Goal: Obtain resource: Obtain resource

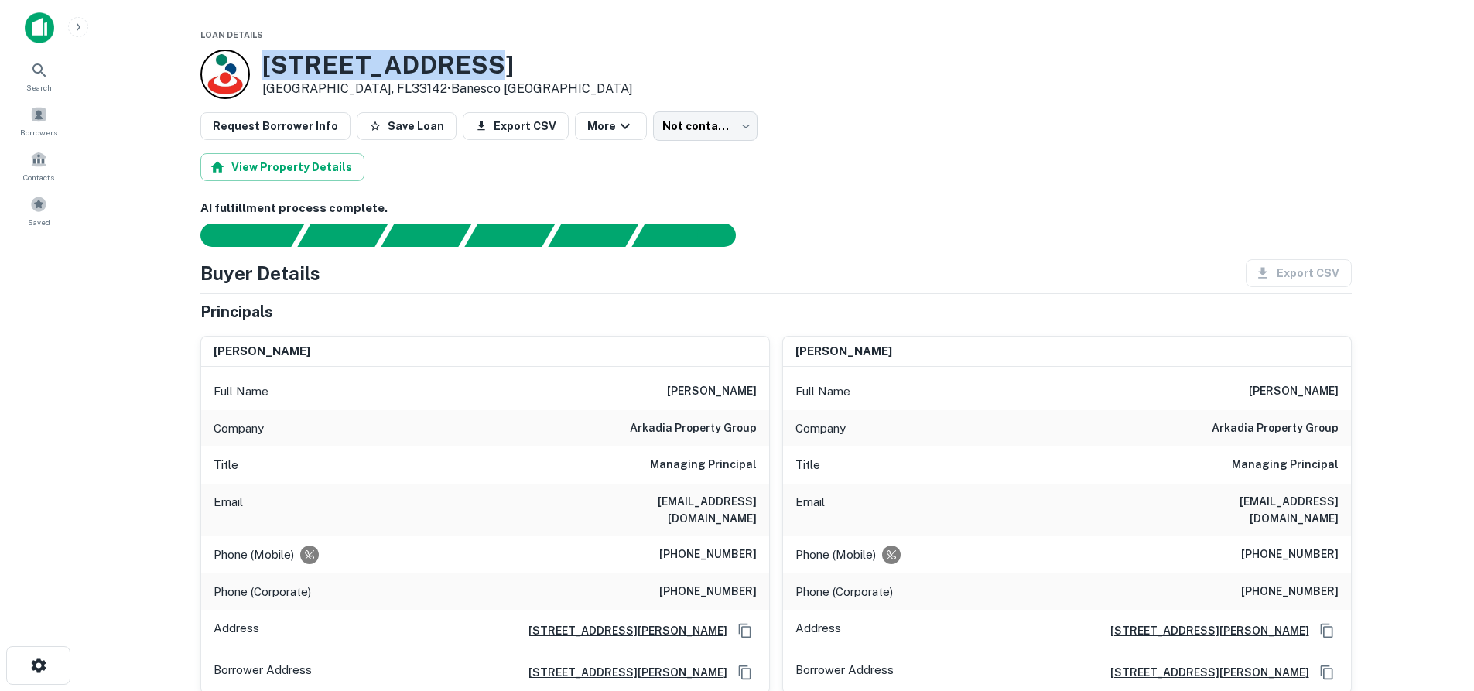
drag, startPoint x: 263, startPoint y: 60, endPoint x: 480, endPoint y: 64, distance: 217.4
click at [480, 64] on h3 "1930 NW 23RD ST" at bounding box center [447, 64] width 371 height 29
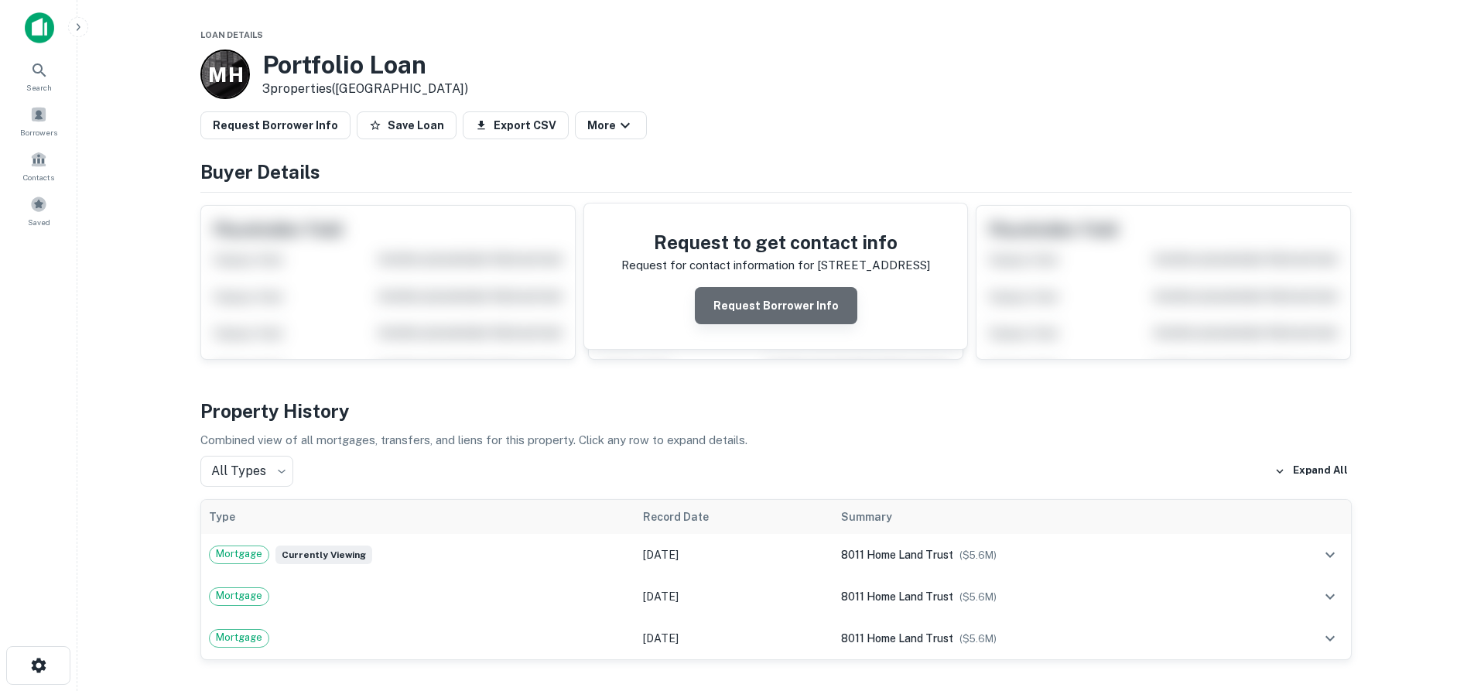
click at [808, 312] on button "Request Borrower Info" at bounding box center [776, 305] width 162 height 37
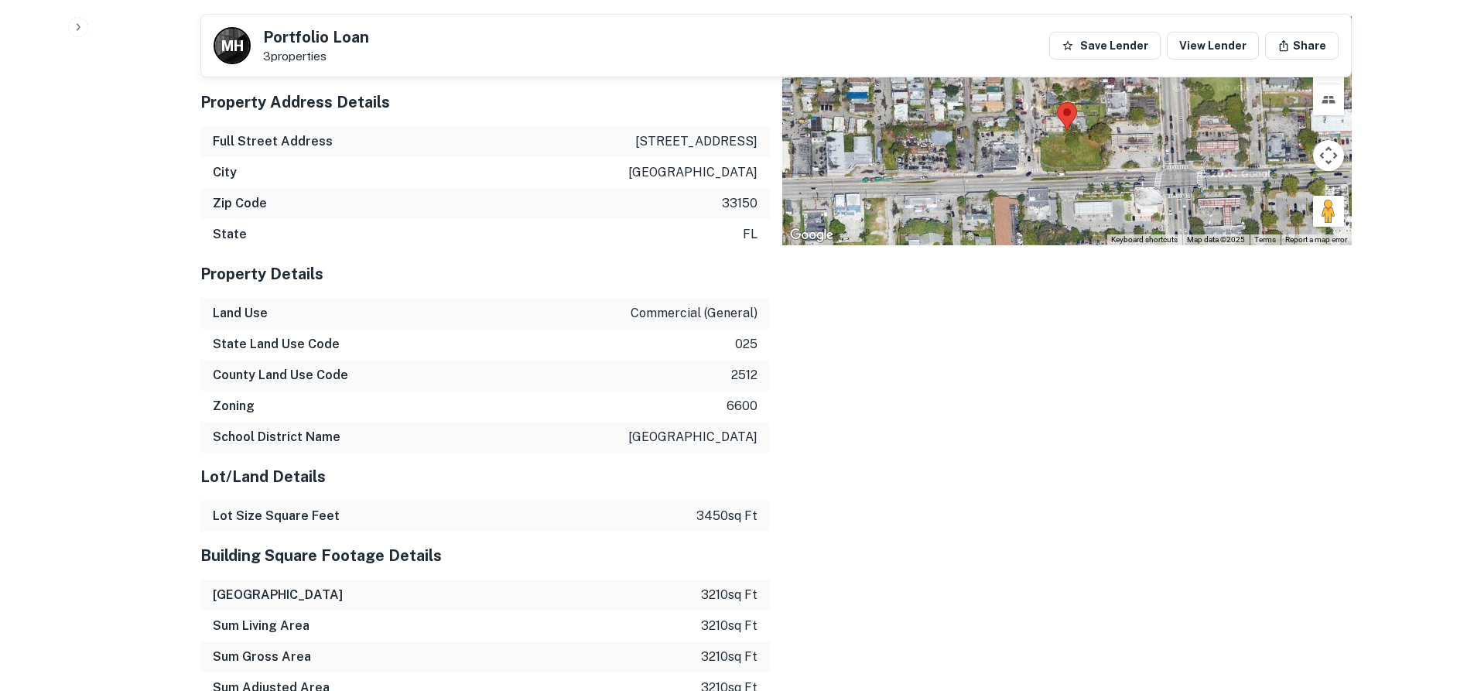
scroll to position [1479, 0]
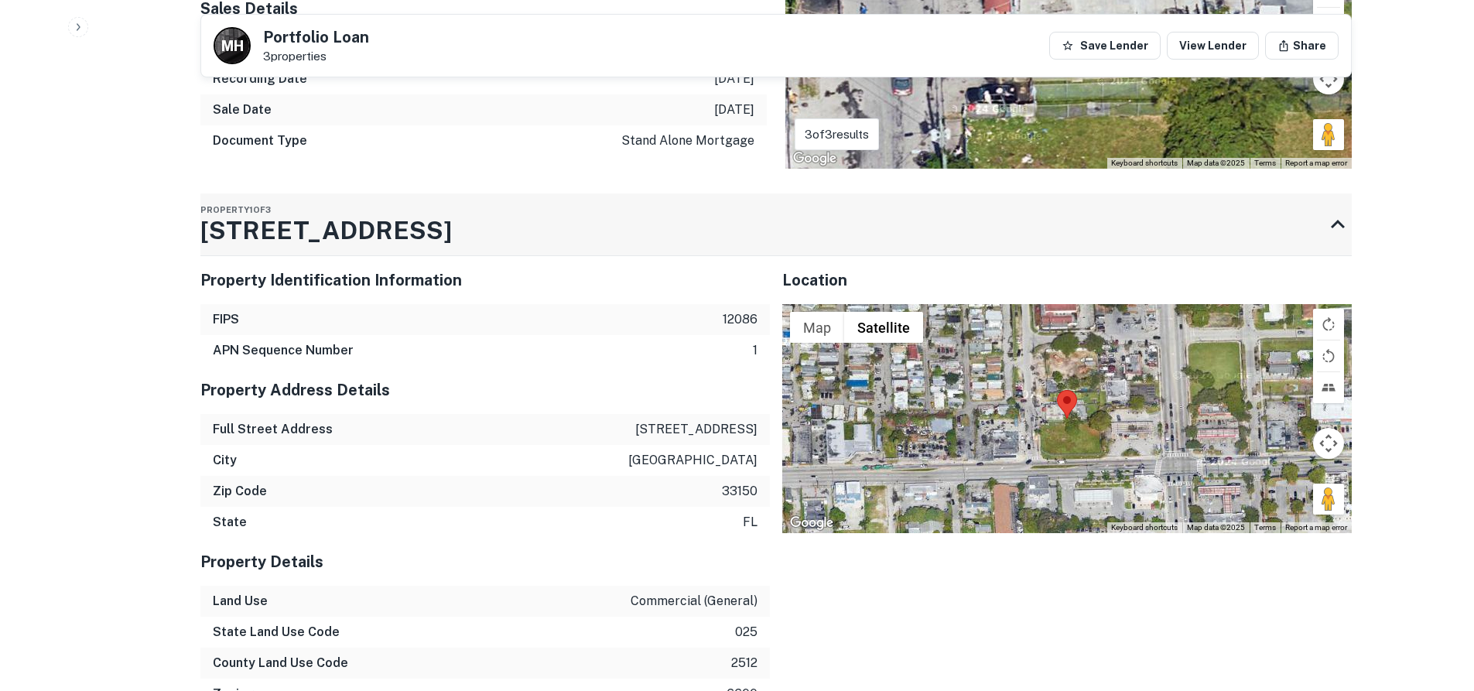
drag, startPoint x: 205, startPoint y: 217, endPoint x: 290, endPoint y: 219, distance: 85.1
click at [290, 219] on h3 "[STREET_ADDRESS]" at bounding box center [325, 230] width 251 height 37
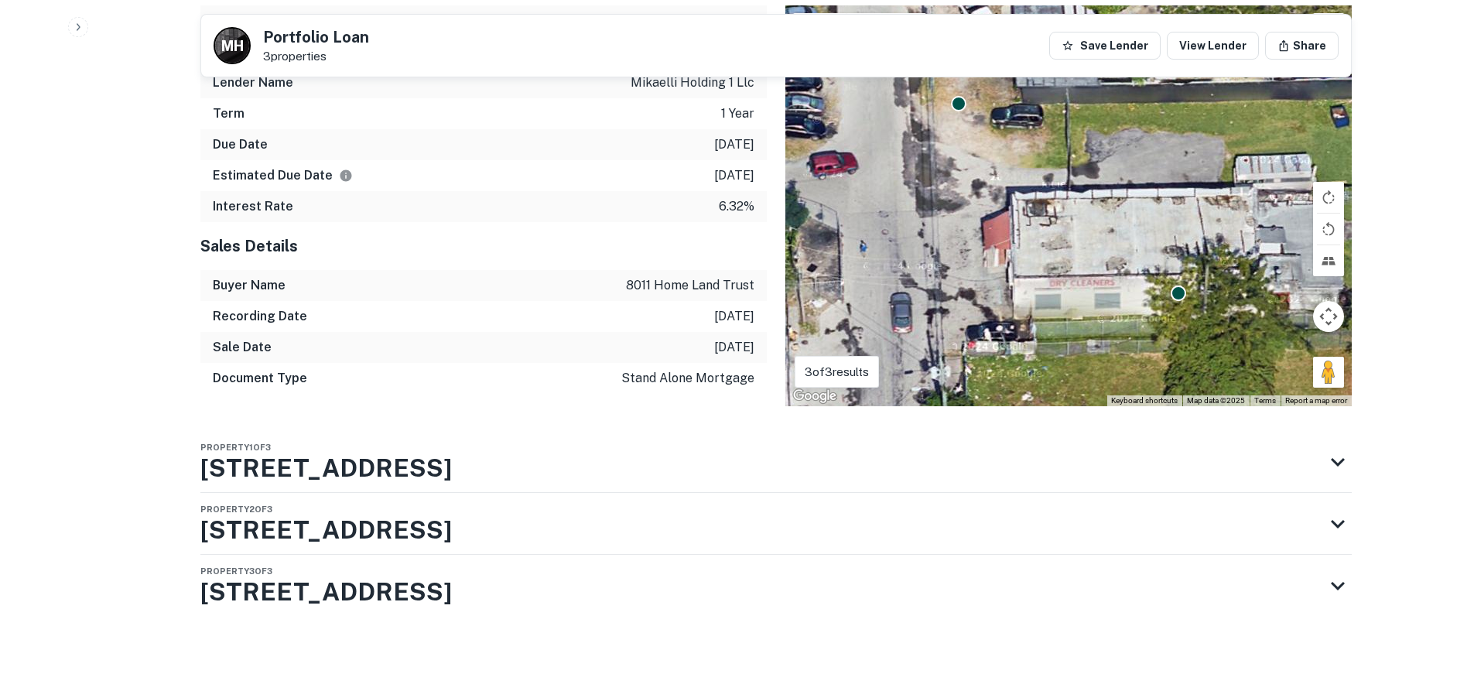
scroll to position [1226, 0]
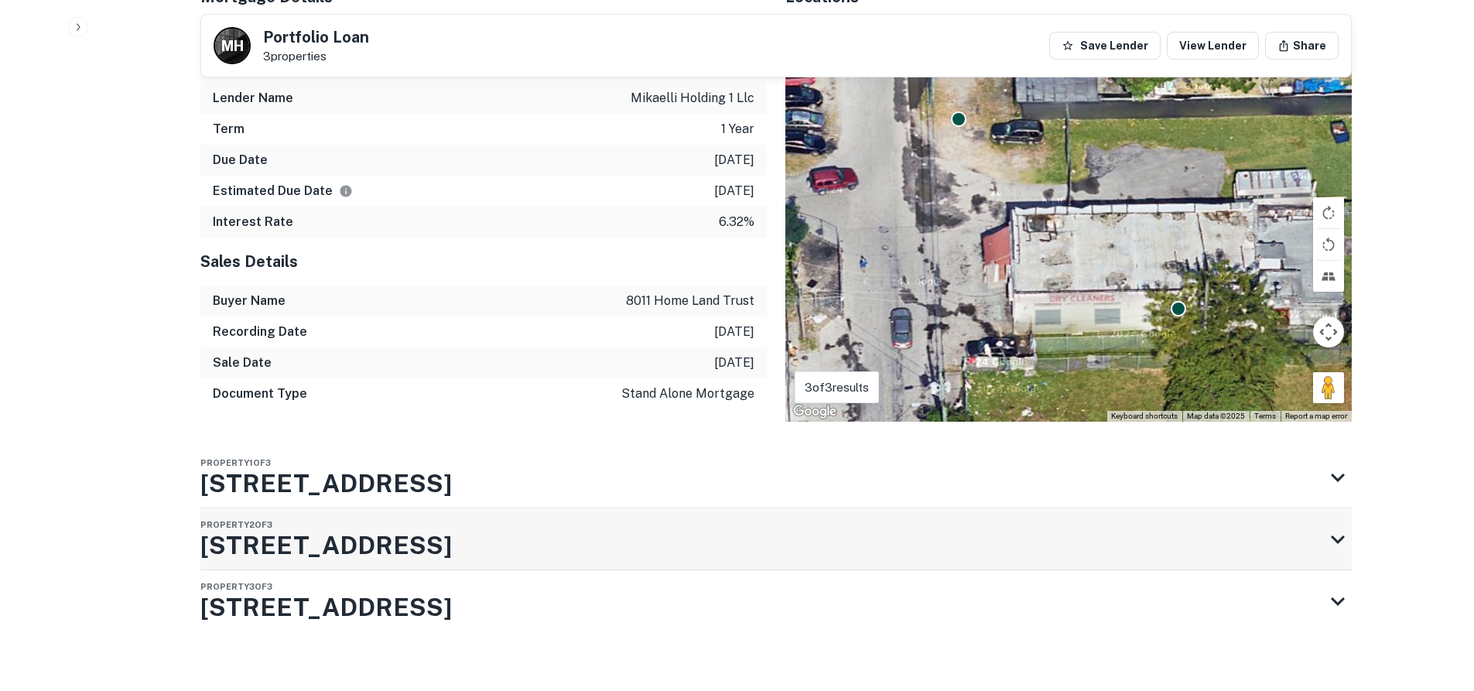
click at [597, 517] on div "Property 2 of 3 [STREET_ADDRESS]" at bounding box center [761, 539] width 1123 height 62
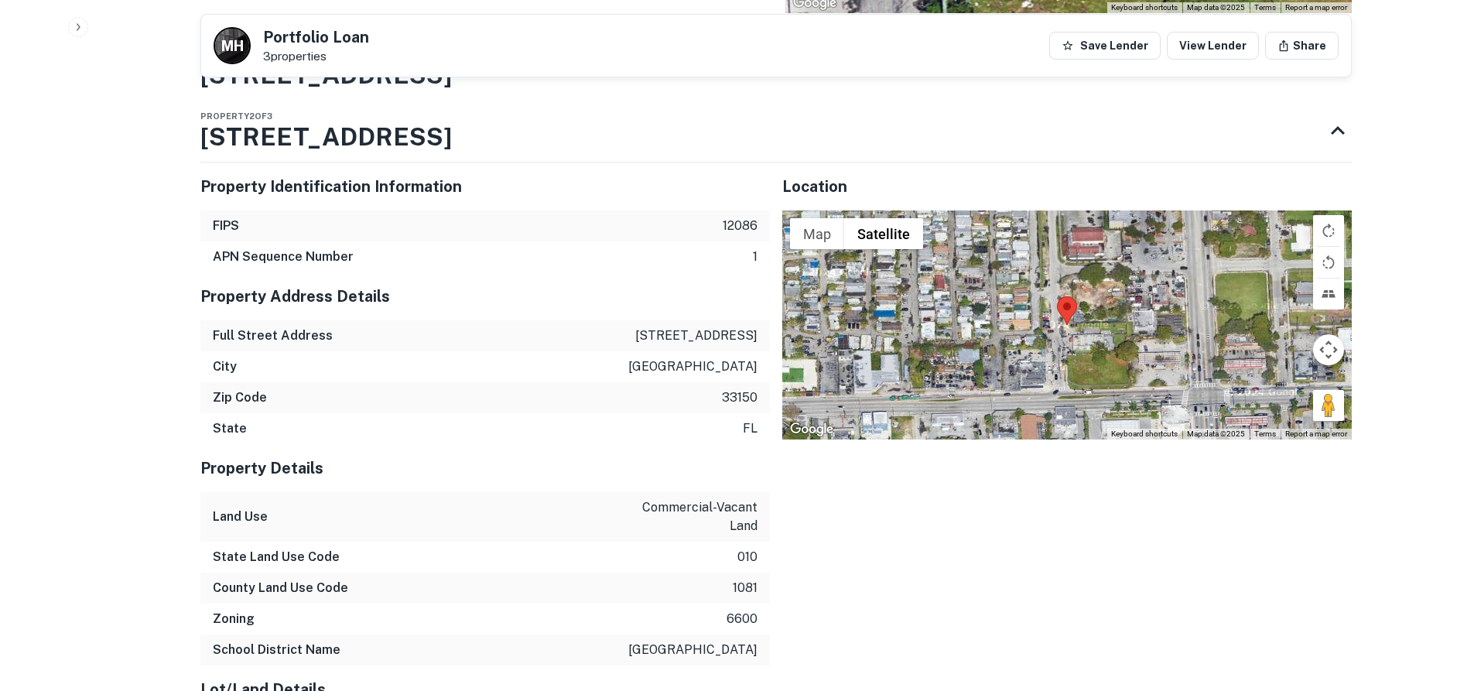
scroll to position [1458, 0]
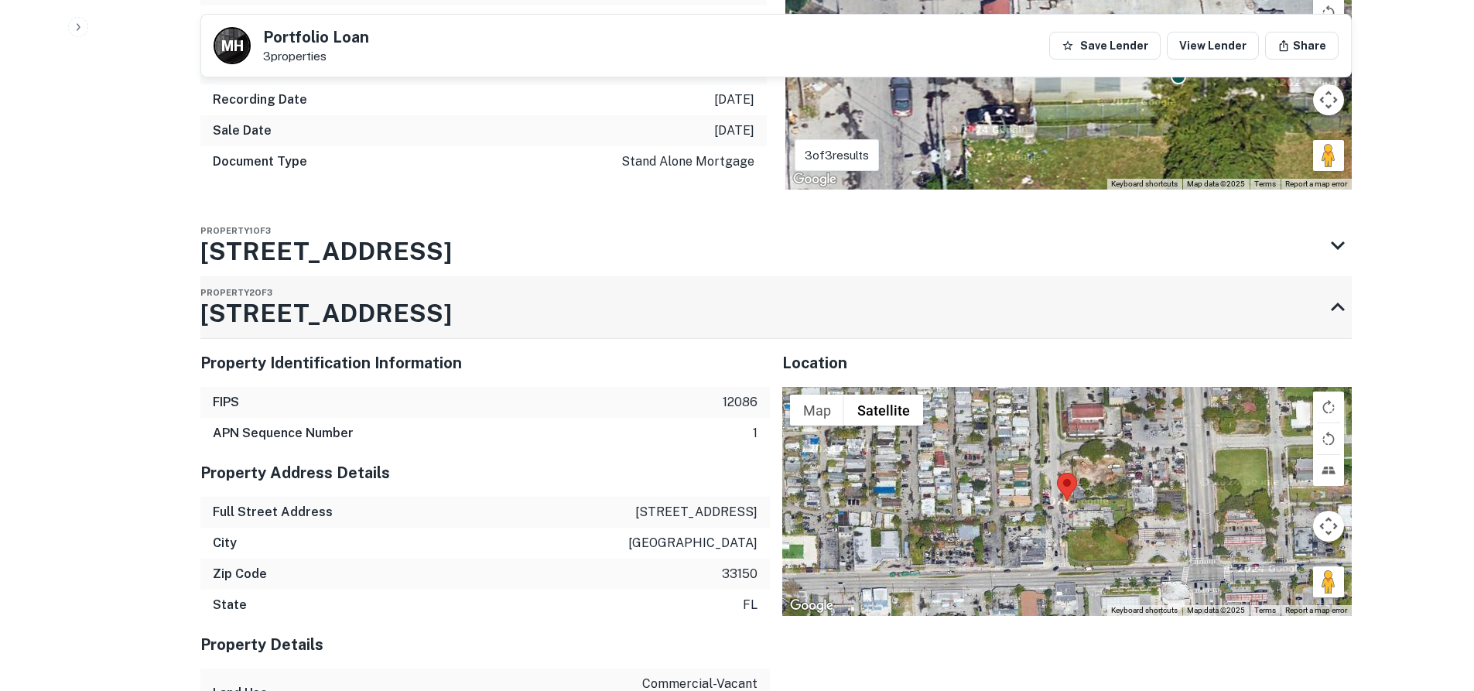
click at [609, 311] on div "Property 2 of 3 [STREET_ADDRESS]" at bounding box center [761, 307] width 1123 height 62
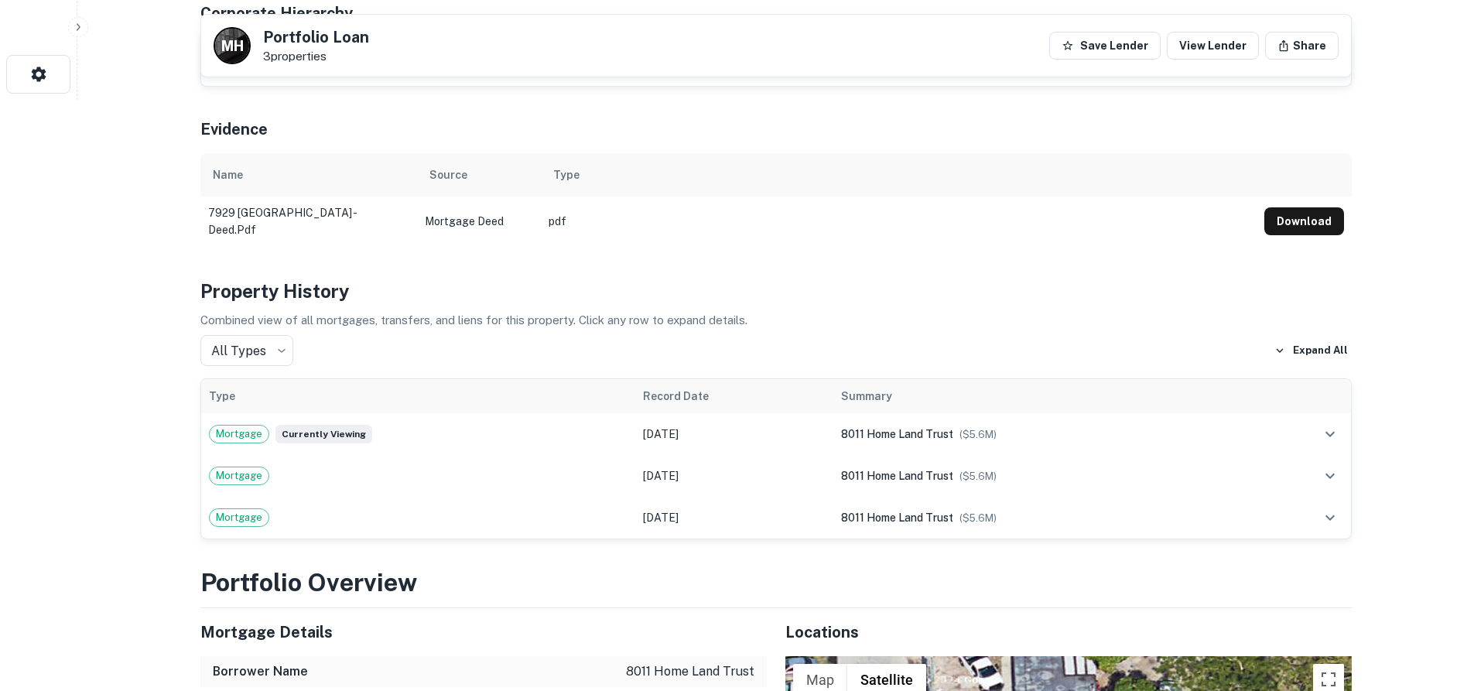
scroll to position [607, 0]
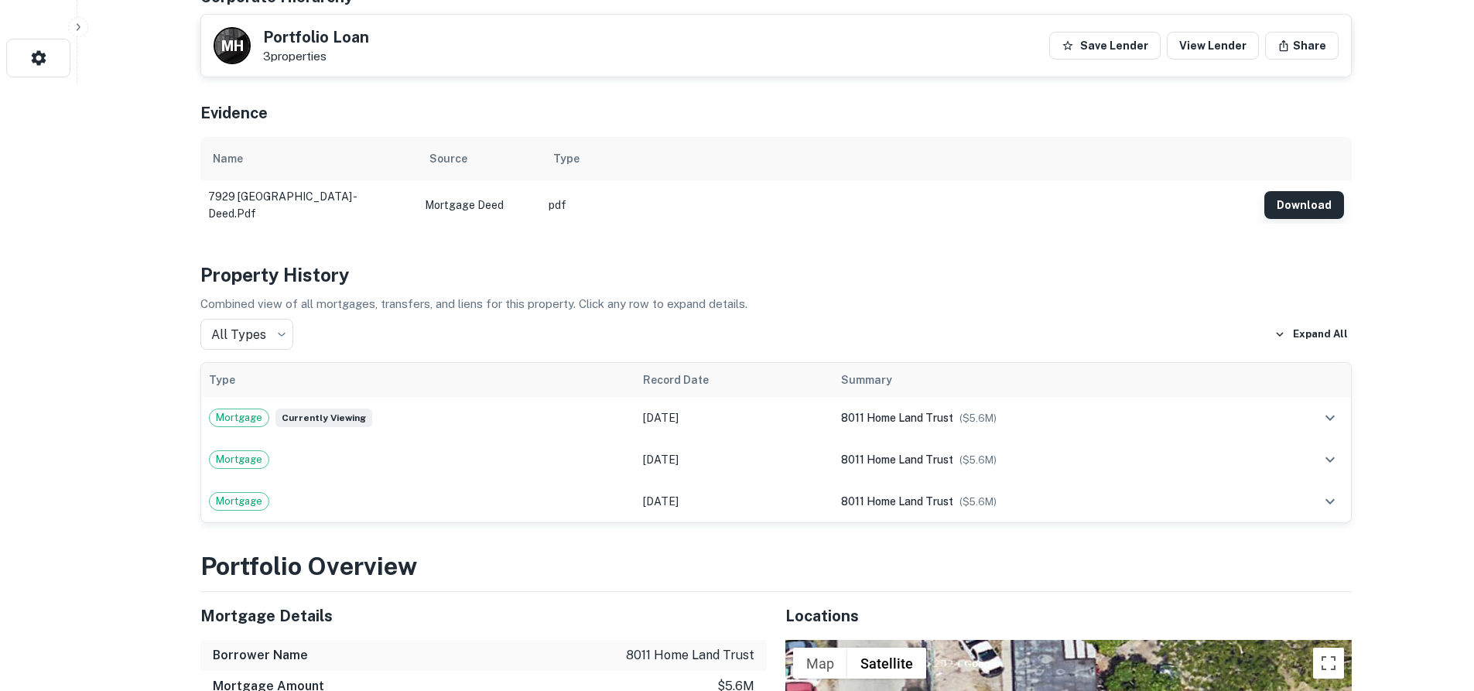
click at [1296, 193] on button "Download" at bounding box center [1304, 205] width 80 height 28
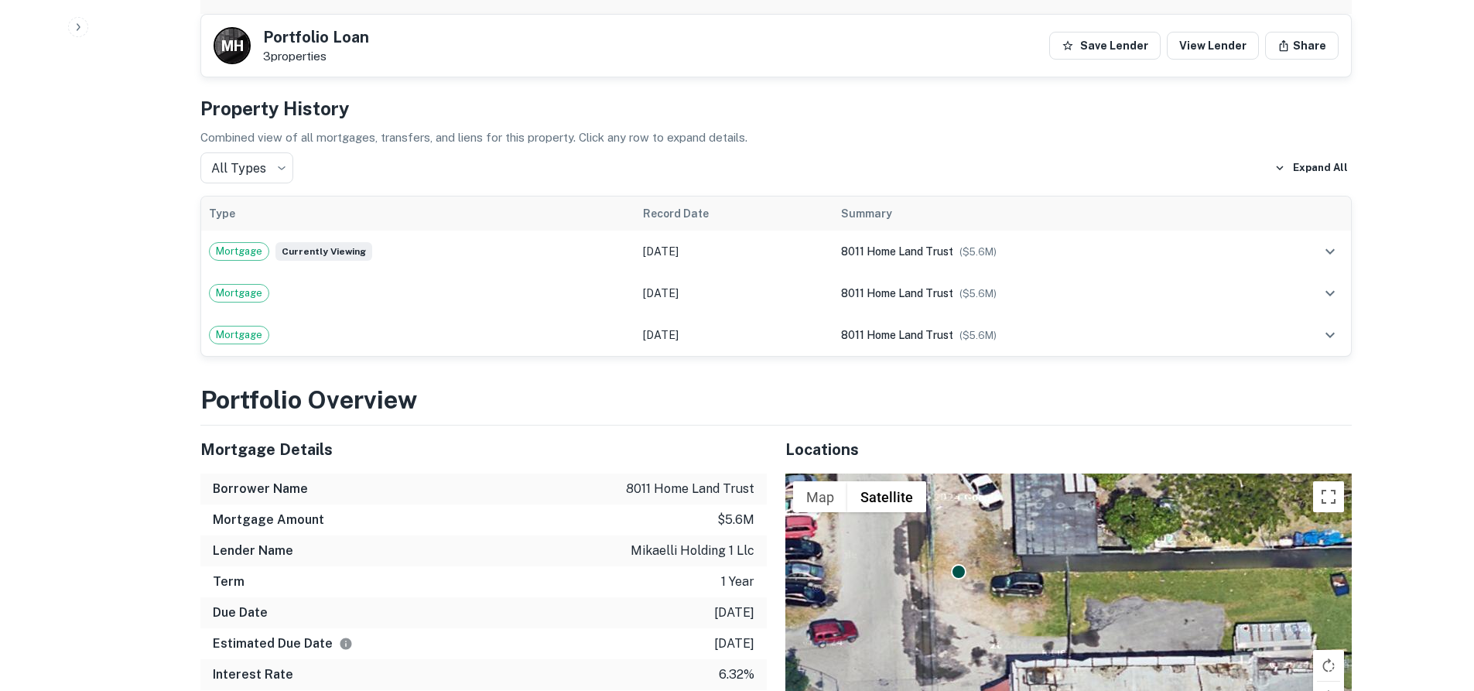
scroll to position [851, 0]
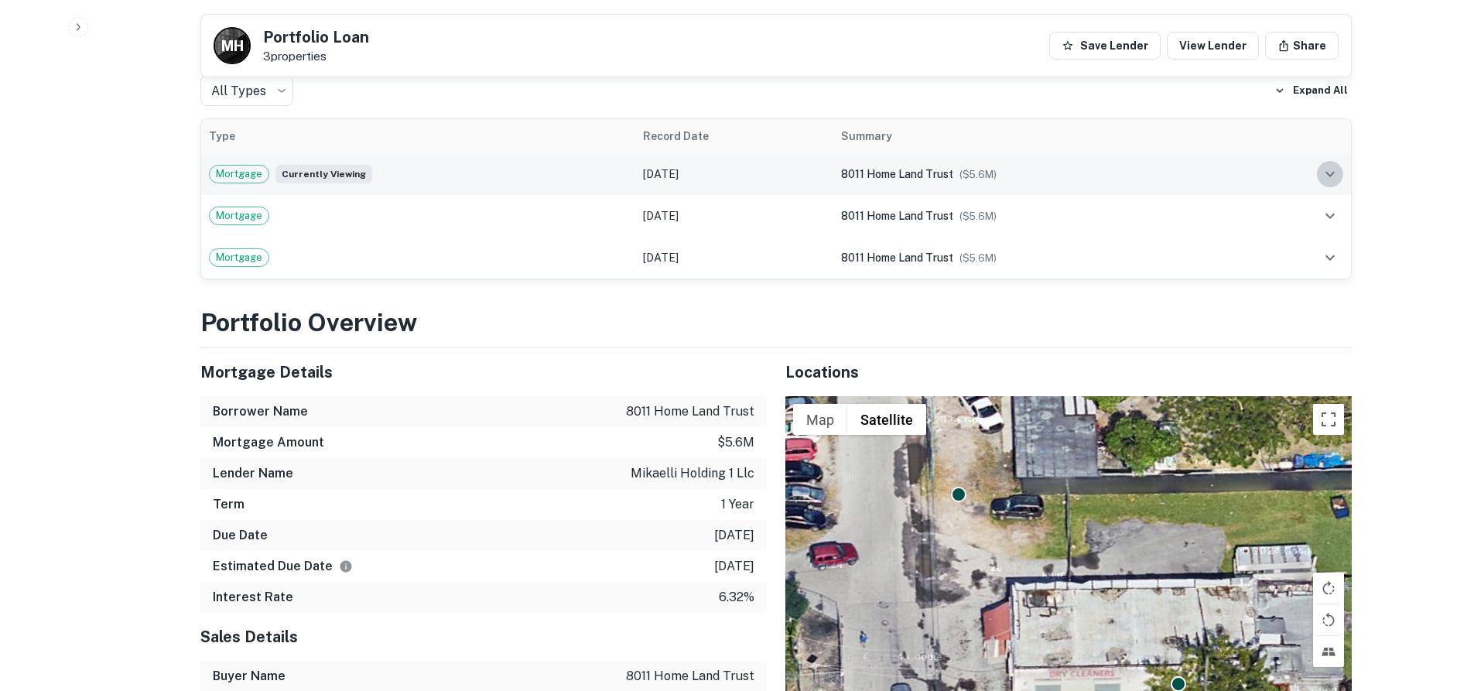
click at [1328, 165] on icon "expand row" at bounding box center [1330, 174] width 19 height 19
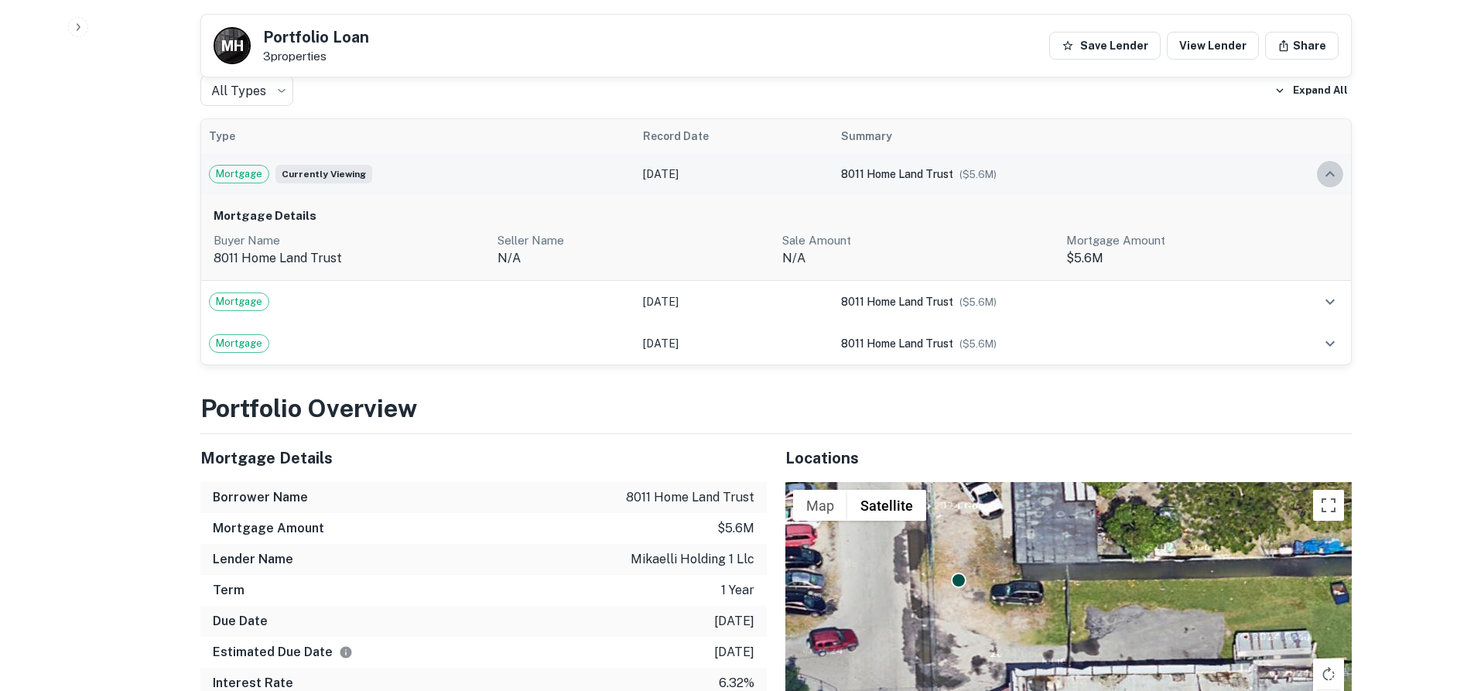
click at [1328, 165] on icon "expand row" at bounding box center [1330, 174] width 19 height 19
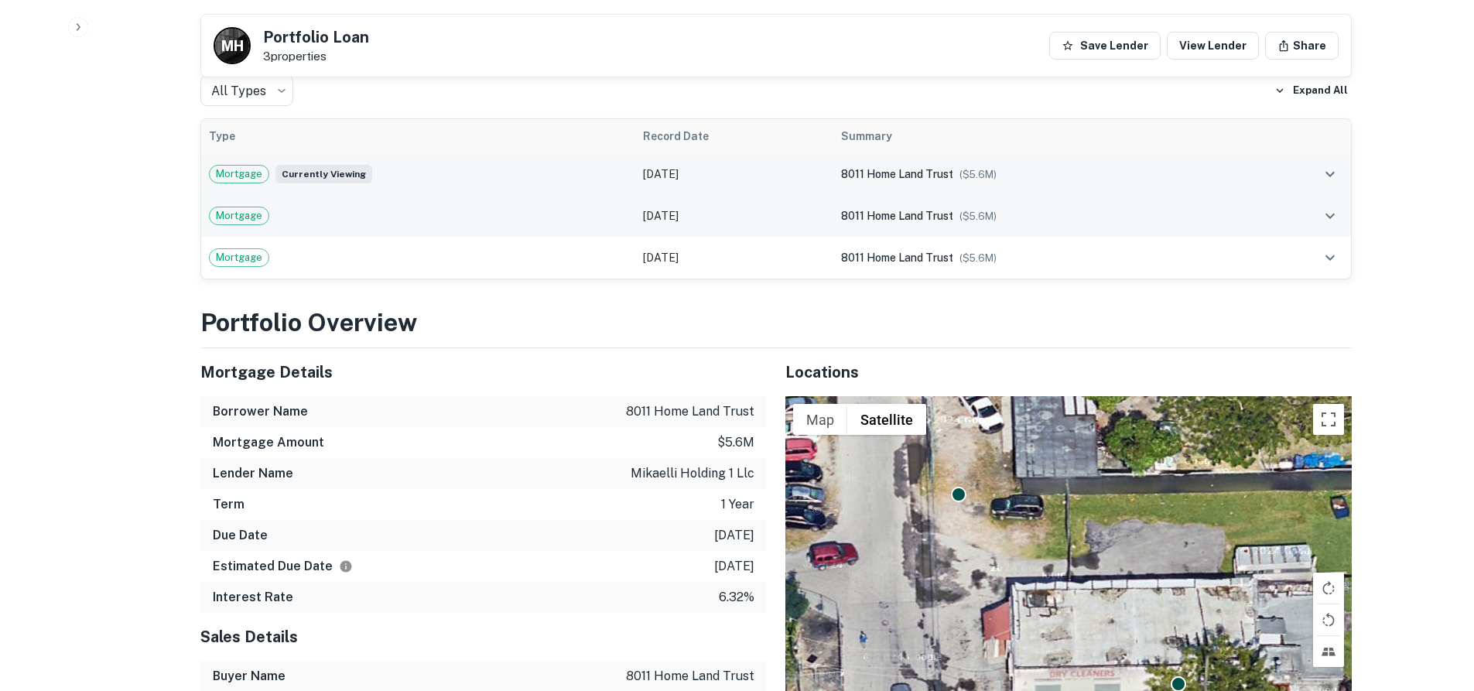
click at [1331, 207] on icon "expand row" at bounding box center [1330, 216] width 19 height 19
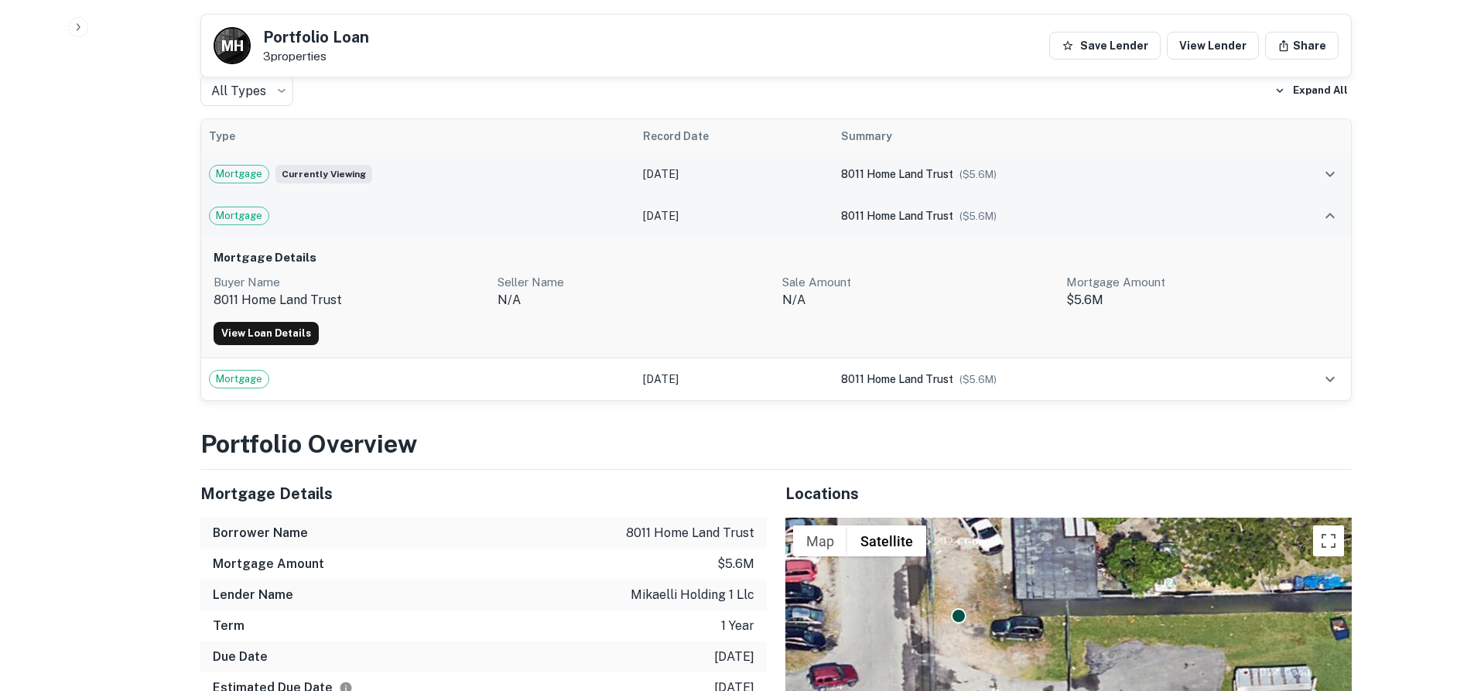
click at [1329, 207] on icon "expand row" at bounding box center [1330, 216] width 19 height 19
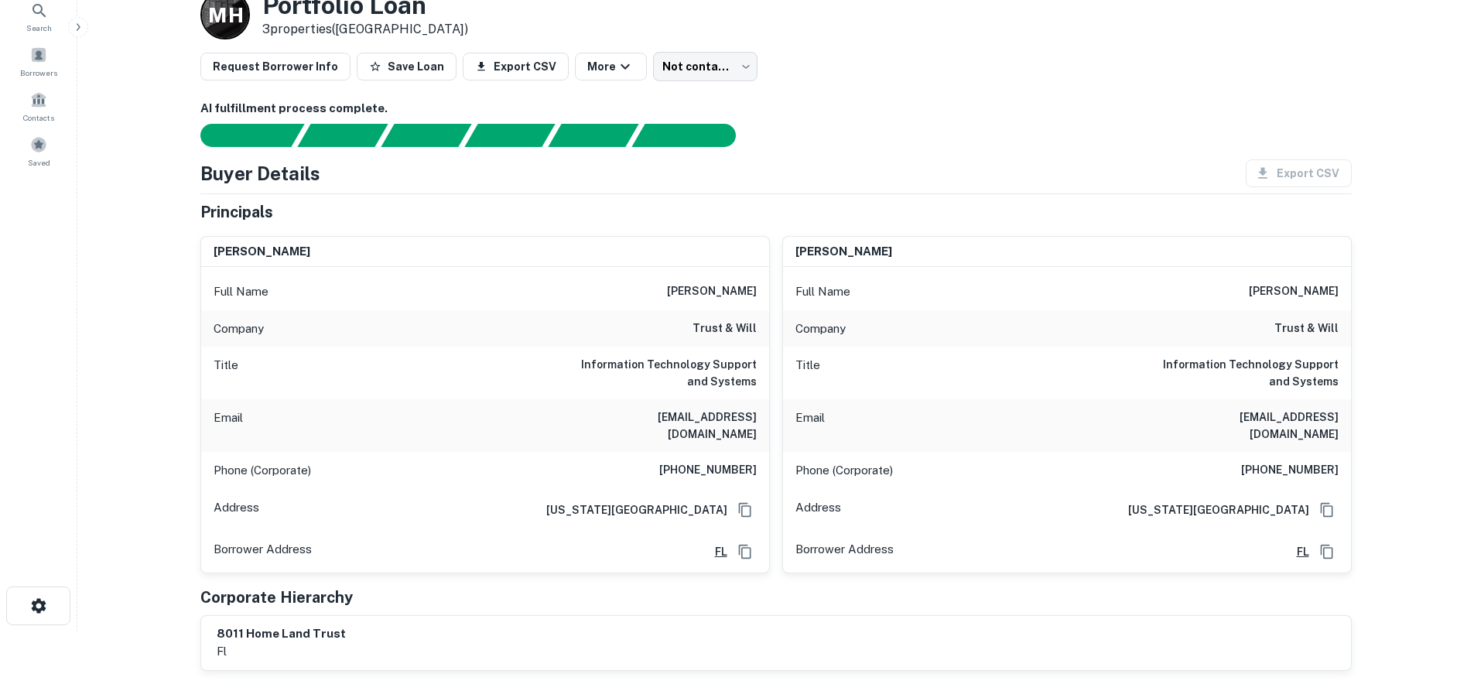
scroll to position [0, 0]
